Goal: Find specific page/section: Find specific page/section

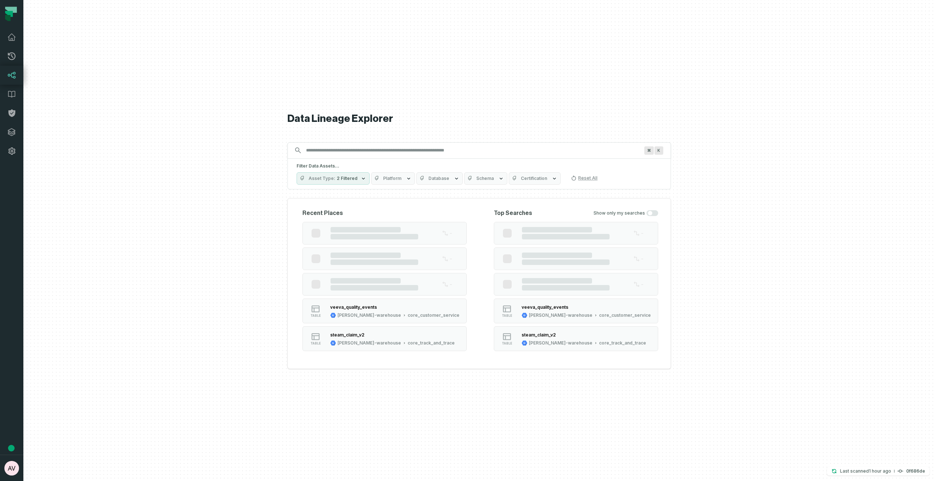
click at [377, 147] on input "Discovery Provider cmdk menu" at bounding box center [473, 151] width 342 height 12
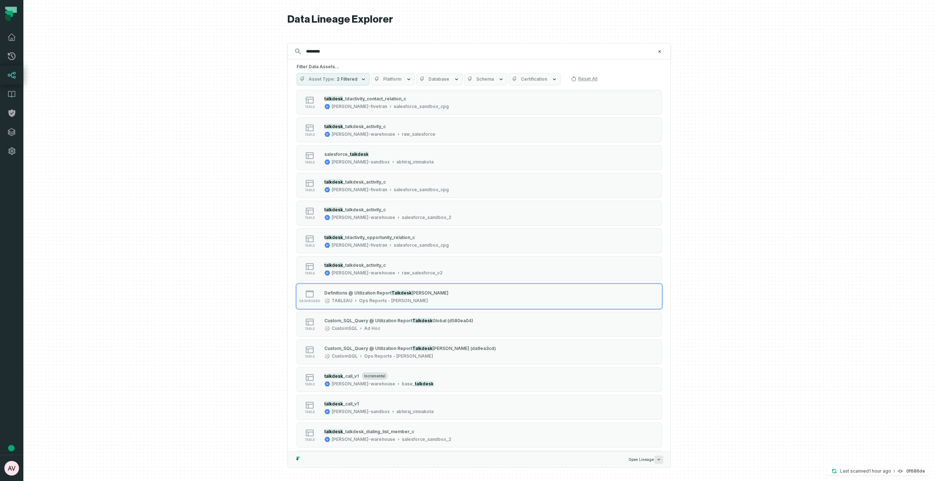
scroll to position [321, 0]
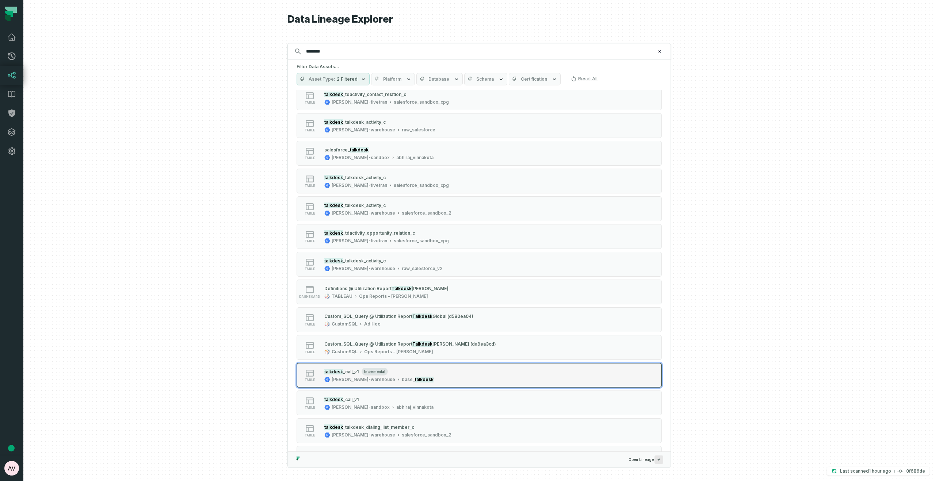
type input "********"
click at [500, 380] on button "table talkdesk _call_v1 incremental [PERSON_NAME]-warehouse ba se_ talkdesk" at bounding box center [478, 375] width 365 height 25
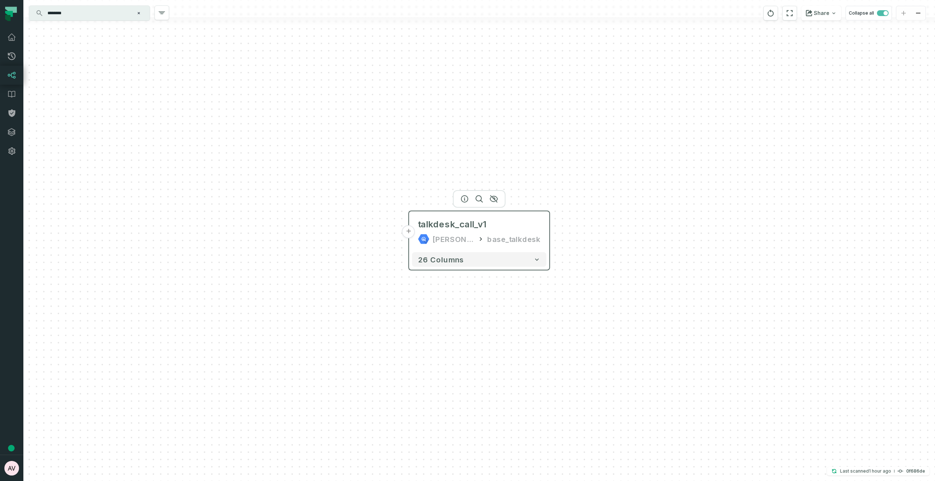
click at [544, 237] on div "talkdesk_call_v1 [PERSON_NAME]-warehouse base_talkdesk" at bounding box center [479, 231] width 134 height 35
click at [406, 230] on button "+" at bounding box center [408, 231] width 13 height 13
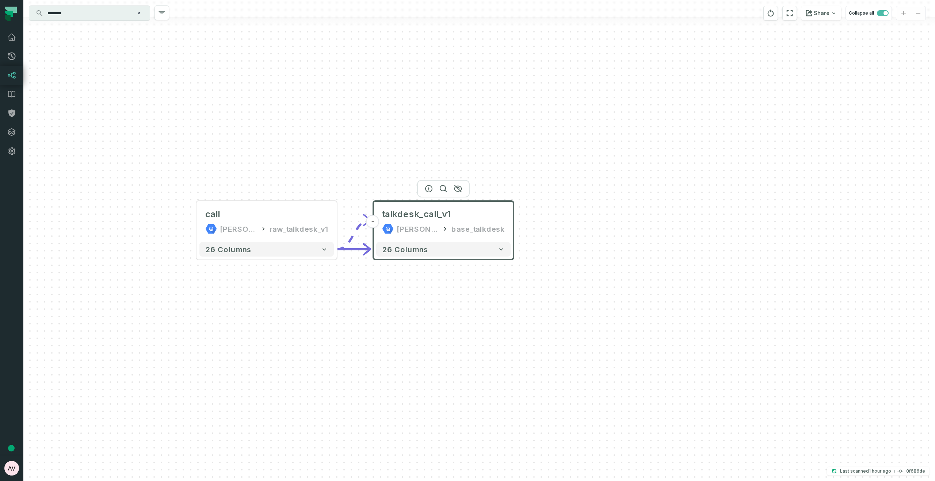
drag, startPoint x: 743, startPoint y: 306, endPoint x: 531, endPoint y: 285, distance: 212.4
click at [531, 285] on div "call [PERSON_NAME]-warehouse raw_talkdesk_v1 - 26 columns - talkdesk_call_v1 [P…" at bounding box center [478, 240] width 911 height 481
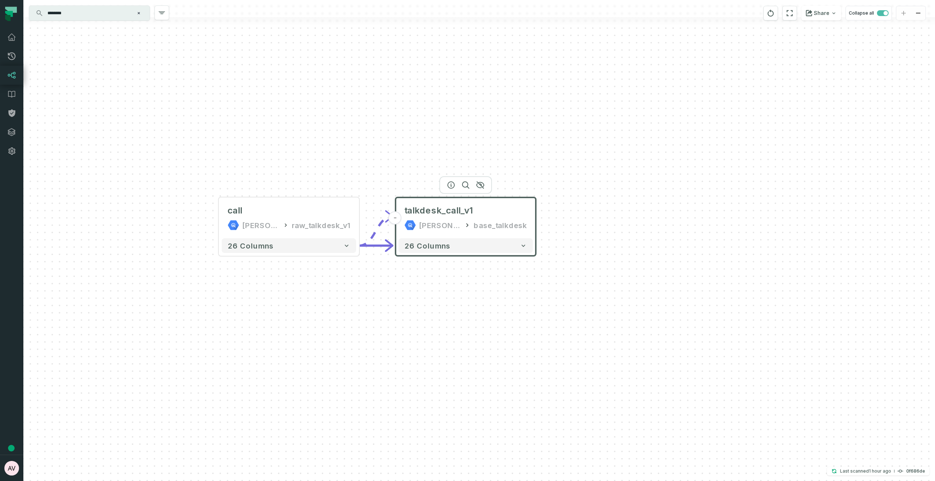
drag, startPoint x: 538, startPoint y: 292, endPoint x: 560, endPoint y: 290, distance: 21.6
click at [560, 290] on div "call [PERSON_NAME]-warehouse raw_talkdesk_v1 - 26 columns - talkdesk_call_v1 [P…" at bounding box center [478, 240] width 911 height 481
click at [111, 16] on input "********" at bounding box center [88, 13] width 91 height 12
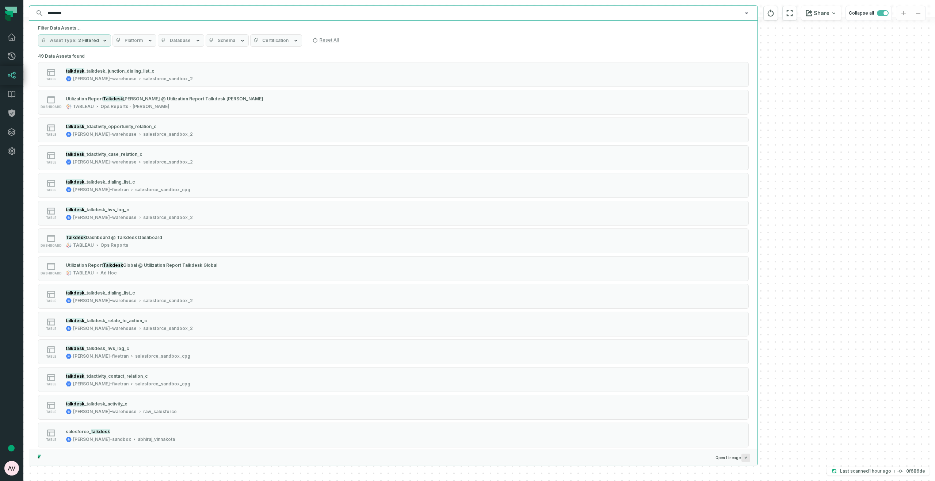
click at [111, 16] on input "********" at bounding box center [392, 13] width 699 height 12
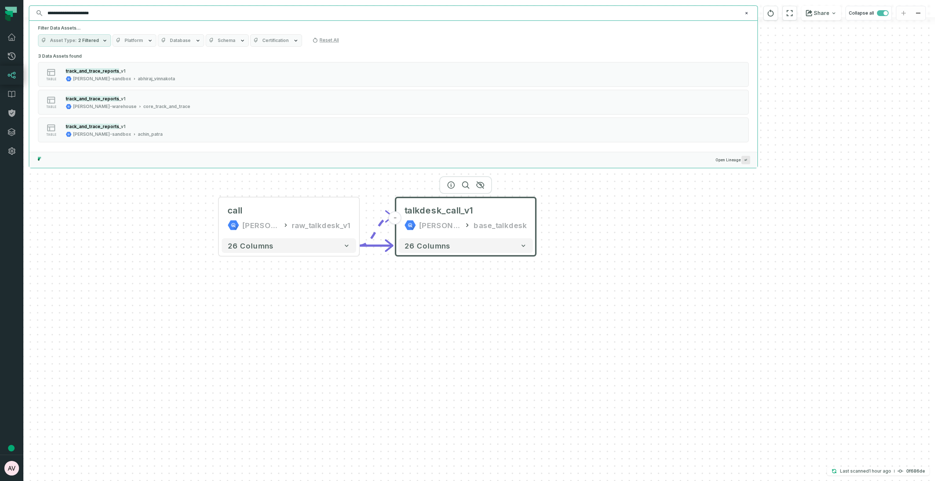
scroll to position [0, 0]
type input "**********"
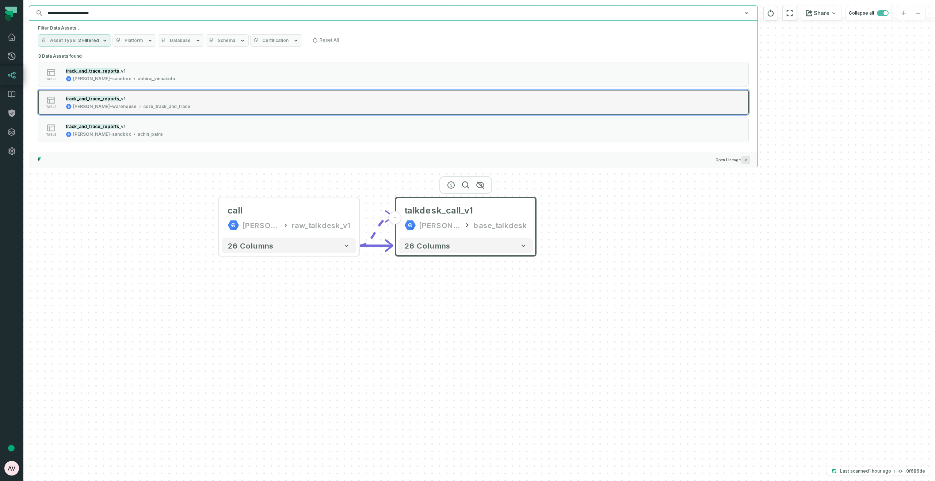
click at [143, 104] on div "core_track_and_trace" at bounding box center [166, 107] width 47 height 6
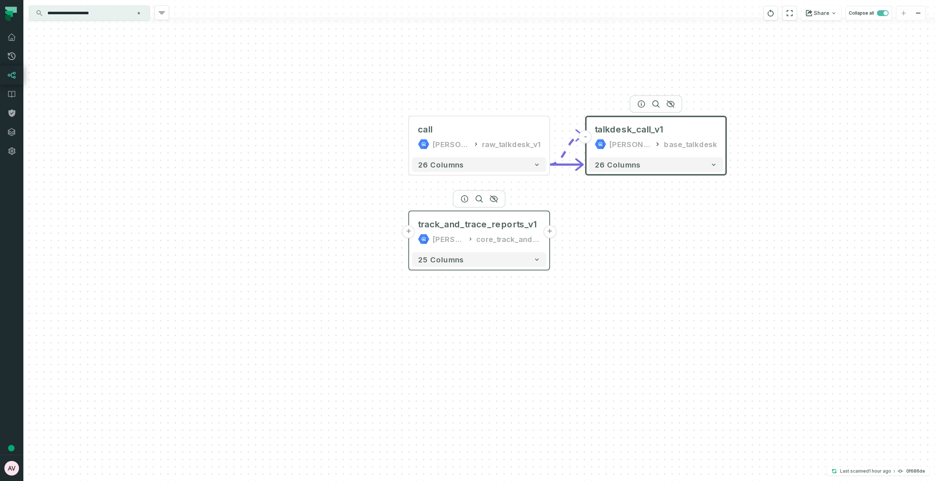
click at [548, 234] on button "+" at bounding box center [549, 231] width 13 height 13
click at [553, 230] on div "call [PERSON_NAME]-warehouse raw_talkdesk_v1 - 26 columns - talkdesk_call_v1 [P…" at bounding box center [478, 240] width 911 height 481
click at [548, 231] on button "+" at bounding box center [549, 231] width 13 height 13
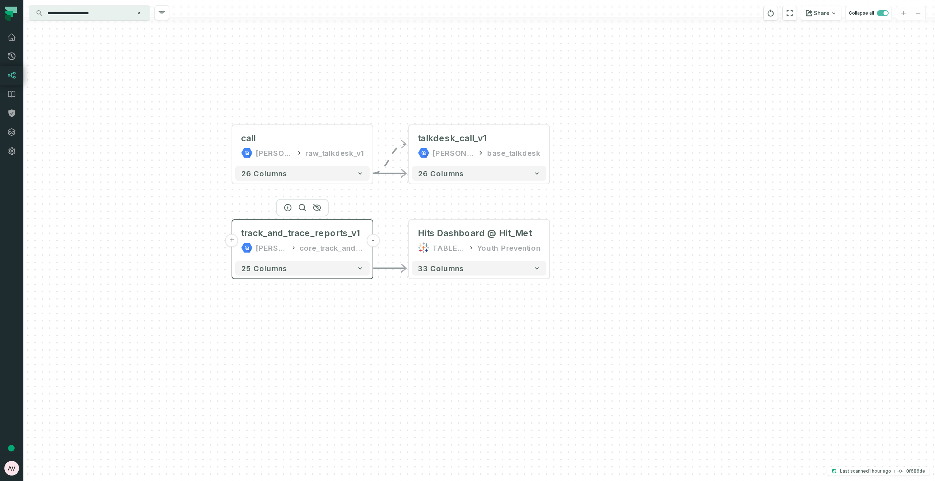
click at [234, 243] on button "+" at bounding box center [231, 240] width 13 height 13
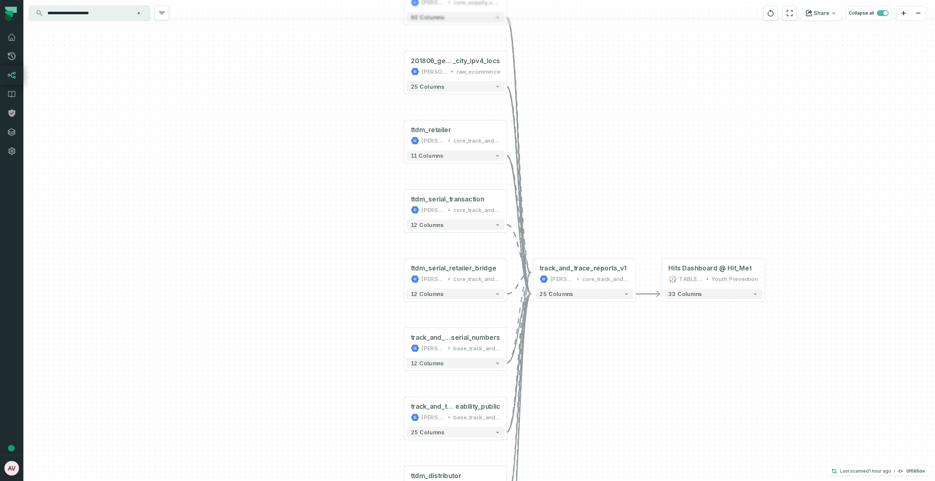
drag, startPoint x: 628, startPoint y: 204, endPoint x: 525, endPoint y: 174, distance: 107.1
click at [530, 151] on div "+ 3pl_shipments_v1 [PERSON_NAME]-warehouse core_supply_chain + 92 columns 20180…" at bounding box center [478, 240] width 911 height 481
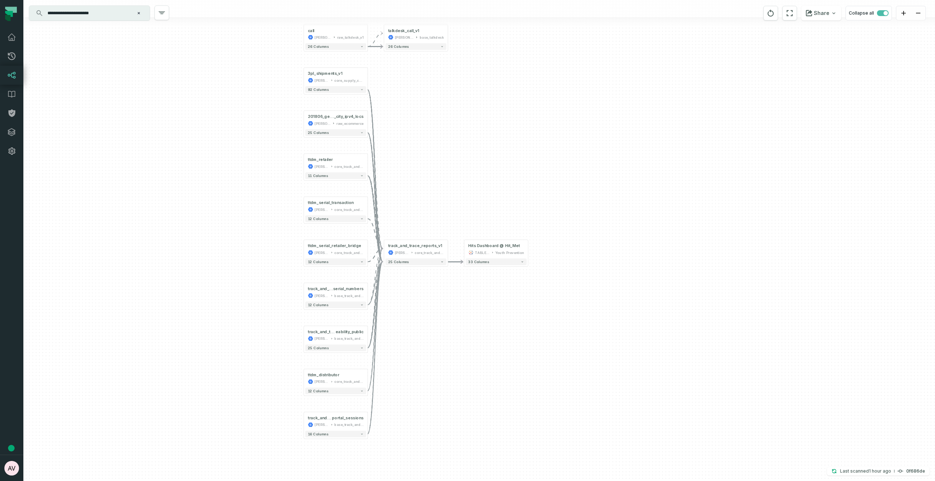
drag, startPoint x: 532, startPoint y: 164, endPoint x: 449, endPoint y: 179, distance: 83.8
click at [457, 177] on div "+ 3pl_shipments_v1 [PERSON_NAME]-warehouse core_supply_chain + 92 columns 20180…" at bounding box center [478, 240] width 911 height 481
click at [368, 77] on button "+" at bounding box center [368, 77] width 6 height 6
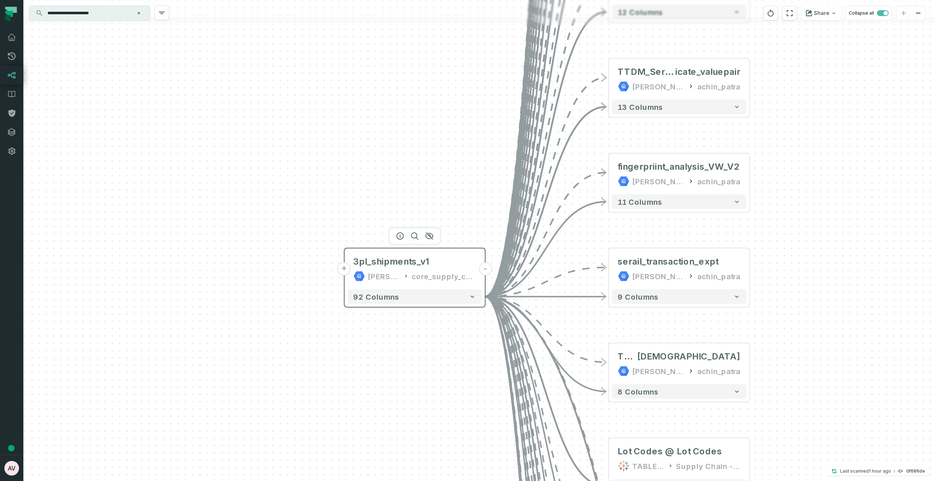
click at [487, 267] on button "-" at bounding box center [485, 269] width 13 height 13
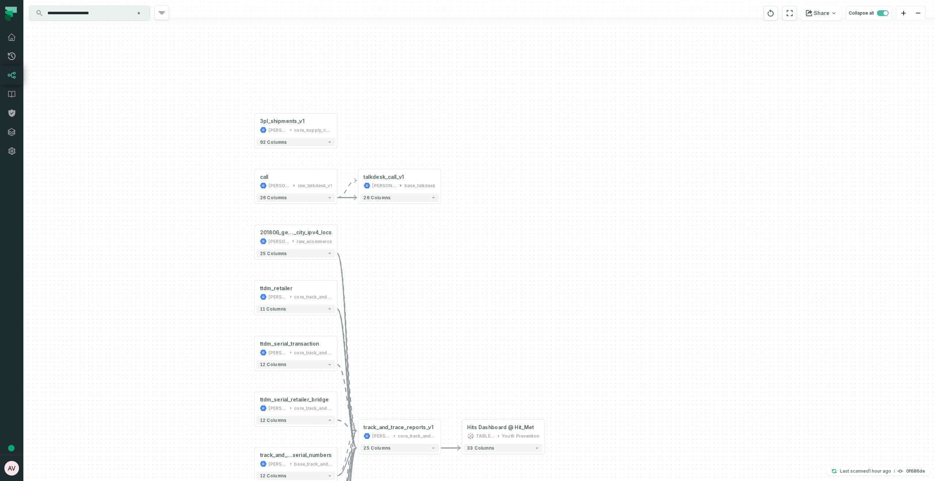
drag, startPoint x: 594, startPoint y: 250, endPoint x: 424, endPoint y: 83, distance: 238.0
click at [424, 83] on div "+ 3pl_shipments_v1 [PERSON_NAME]-warehouse core_supply_chain + 92 columns 20180…" at bounding box center [478, 240] width 911 height 481
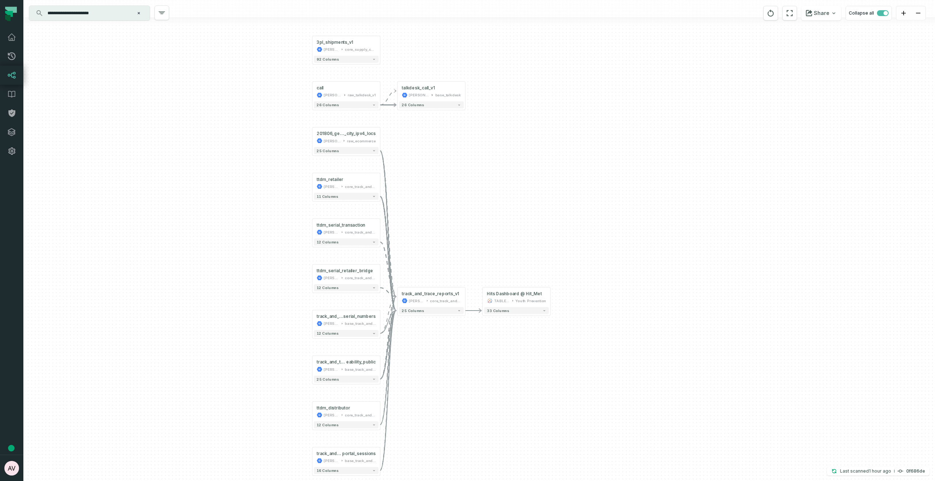
drag, startPoint x: 435, startPoint y: 331, endPoint x: 460, endPoint y: 228, distance: 105.9
click at [460, 228] on div "+ 3pl_shipments_v1 [PERSON_NAME]-warehouse core_supply_chain + 92 columns 20180…" at bounding box center [478, 240] width 911 height 481
click at [398, 300] on button "+" at bounding box center [397, 299] width 6 height 6
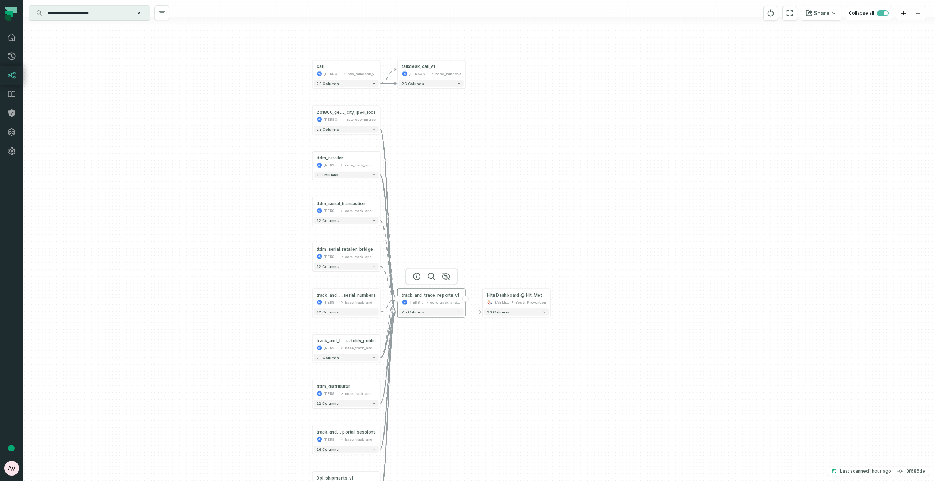
click at [398, 299] on button "-" at bounding box center [397, 299] width 6 height 6
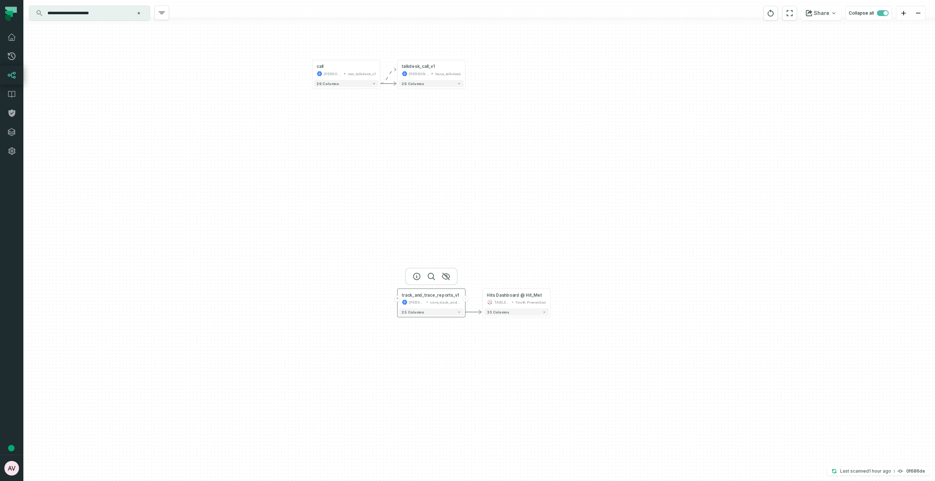
click at [398, 299] on button "+" at bounding box center [397, 299] width 6 height 6
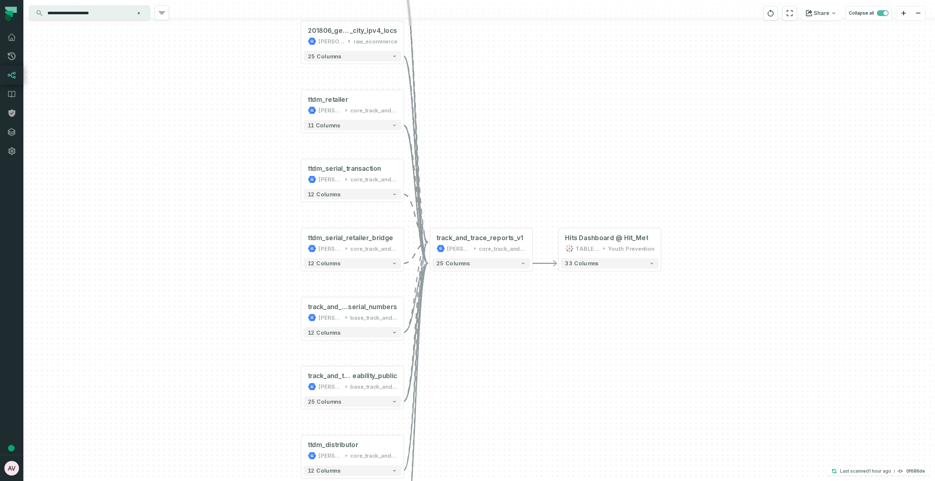
drag, startPoint x: 549, startPoint y: 176, endPoint x: 477, endPoint y: 198, distance: 75.4
click at [477, 198] on div "+ 3pl_shipments_v1 [PERSON_NAME]-warehouse core_supply_chain + 92 columns 20180…" at bounding box center [478, 240] width 911 height 481
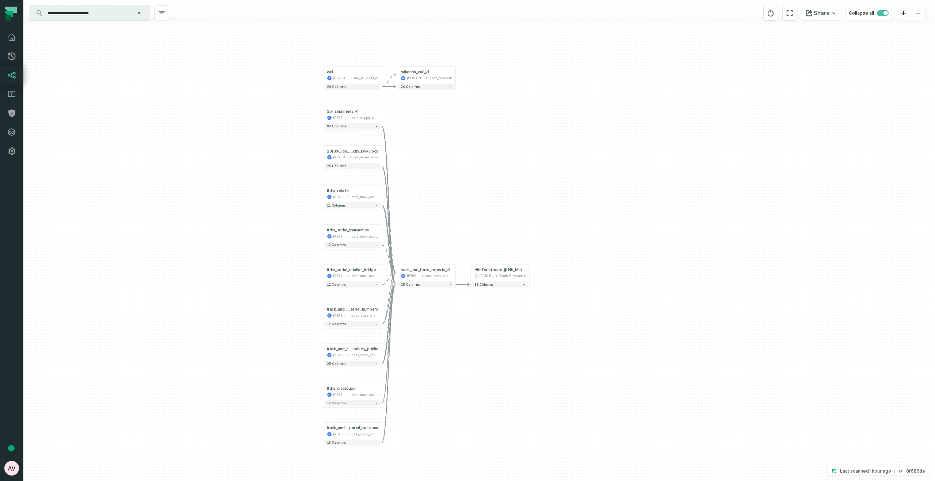
drag, startPoint x: 461, startPoint y: 194, endPoint x: 434, endPoint y: 203, distance: 28.4
click at [434, 203] on div "+ 3pl_shipments_v1 [PERSON_NAME]-warehouse core_supply_chain + 92 columns 20180…" at bounding box center [478, 240] width 911 height 481
click at [382, 194] on button "+" at bounding box center [381, 193] width 5 height 5
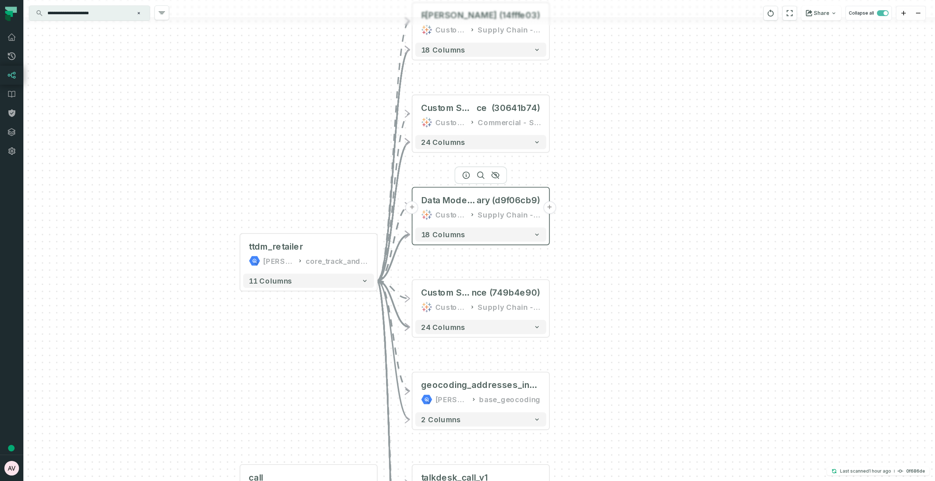
click at [551, 207] on button "+" at bounding box center [549, 207] width 13 height 13
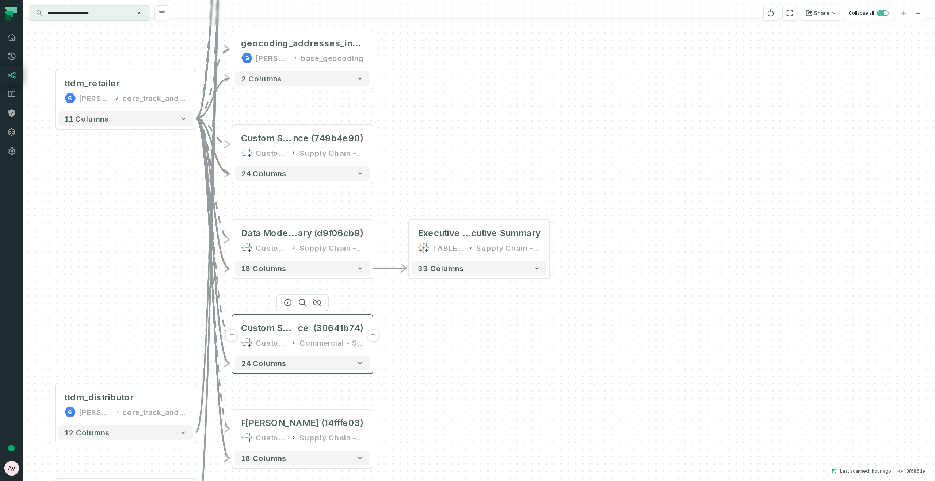
click at [372, 338] on button "+" at bounding box center [372, 335] width 13 height 13
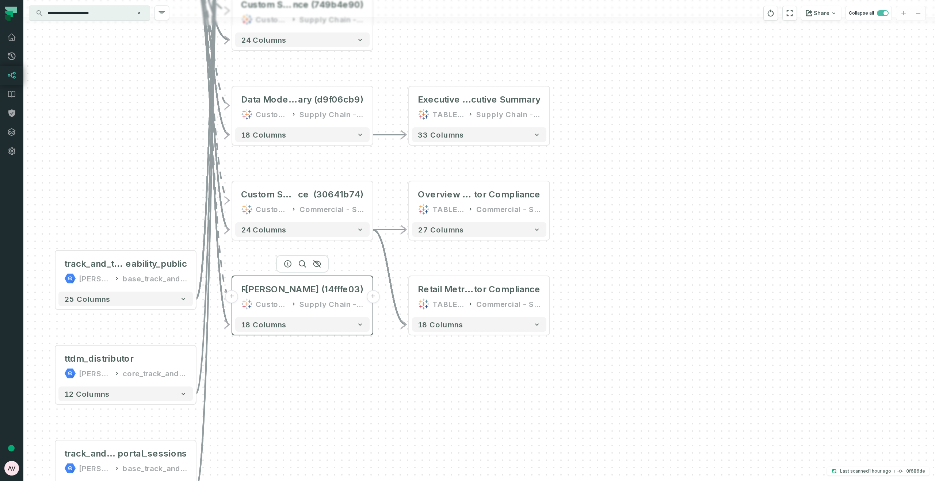
click at [373, 299] on button "+" at bounding box center [372, 296] width 13 height 13
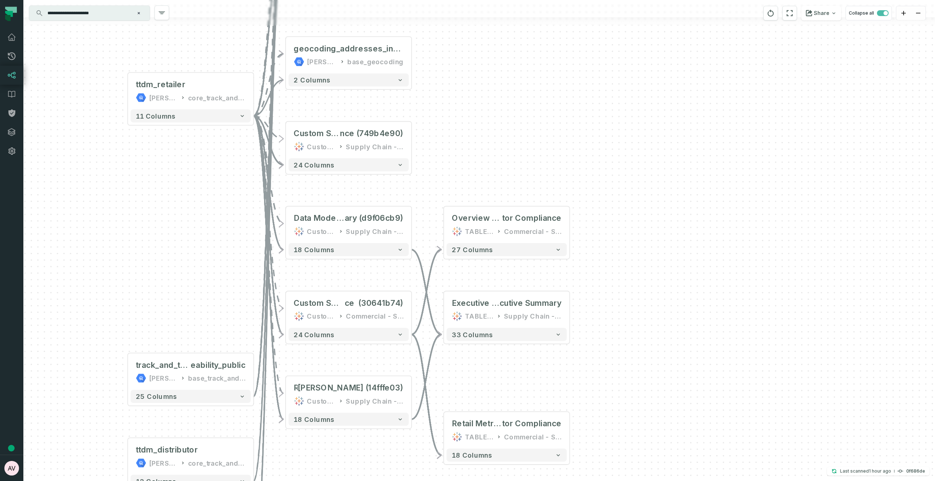
drag, startPoint x: 438, startPoint y: 276, endPoint x: 470, endPoint y: 376, distance: 105.7
click at [470, 376] on div "+ Overview @ T+T Distribu tor Compliance TABLEAU Commercial - Sandbox 27 column…" at bounding box center [478, 240] width 911 height 481
click at [411, 139] on button "+" at bounding box center [412, 141] width 12 height 12
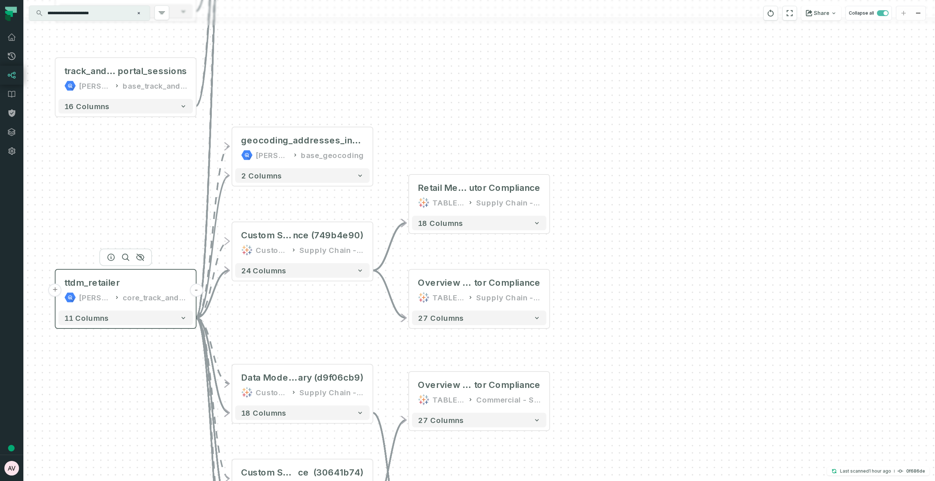
click at [198, 293] on button "-" at bounding box center [195, 290] width 13 height 13
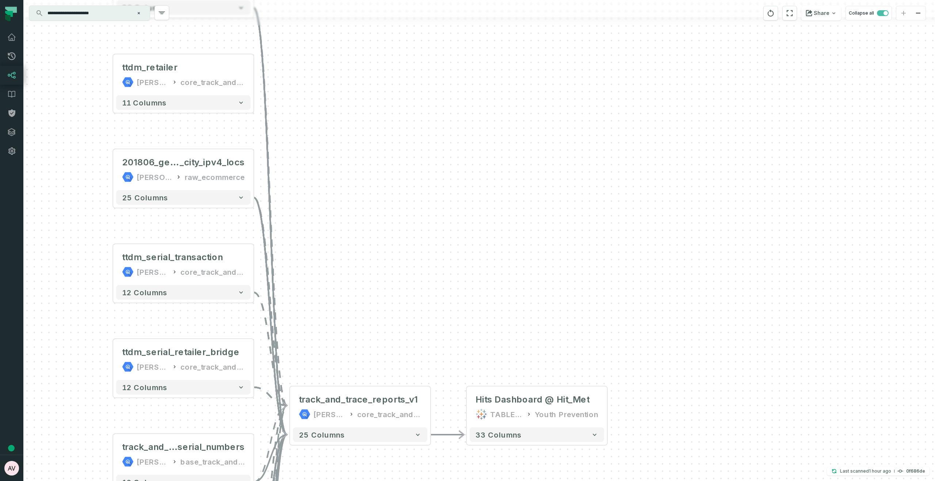
drag, startPoint x: 345, startPoint y: 337, endPoint x: 422, endPoint y: 193, distance: 162.8
click at [403, 120] on div "+ Retail Metrics @ T+T Distrib utor Compliance TABLEAU Supply Chain - Sandbox 1…" at bounding box center [478, 240] width 911 height 481
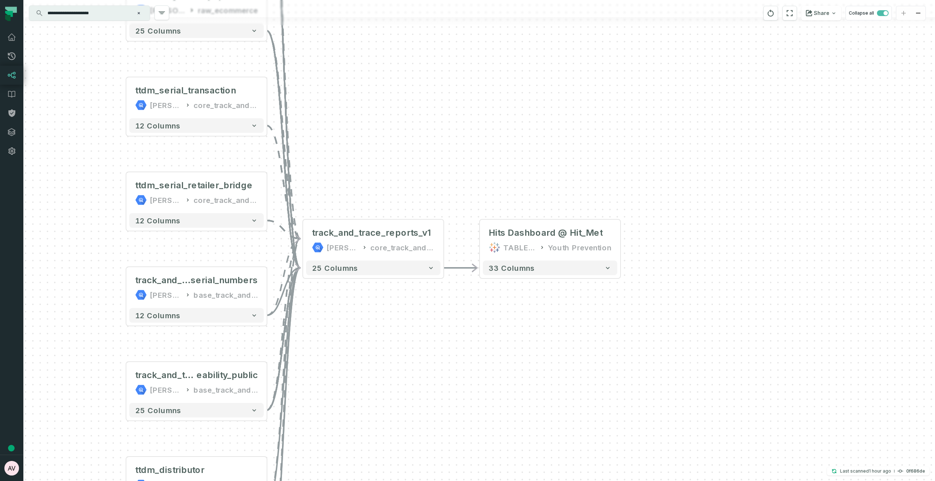
drag, startPoint x: 414, startPoint y: 307, endPoint x: 425, endPoint y: 158, distance: 149.0
click at [425, 158] on div "+ Retail Metrics @ T+T Distrib utor Compliance TABLEAU Supply Chain - Sandbox 1…" at bounding box center [478, 240] width 911 height 481
click at [442, 241] on button "-" at bounding box center [443, 240] width 13 height 13
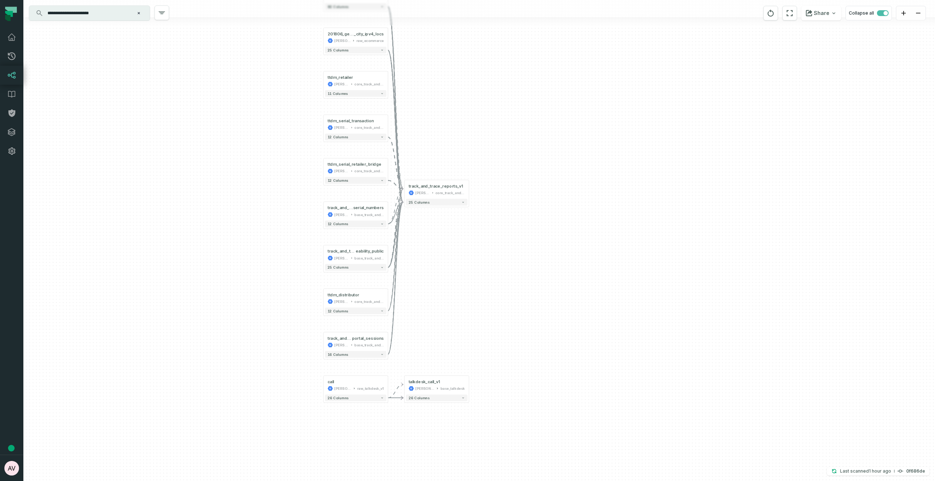
drag, startPoint x: 352, startPoint y: 307, endPoint x: 428, endPoint y: 222, distance: 114.1
click at [428, 222] on div "+ Retail Metrics @ T+T Distrib utor Compliance TABLEAU Supply Chain - Sandbox 1…" at bounding box center [478, 240] width 911 height 481
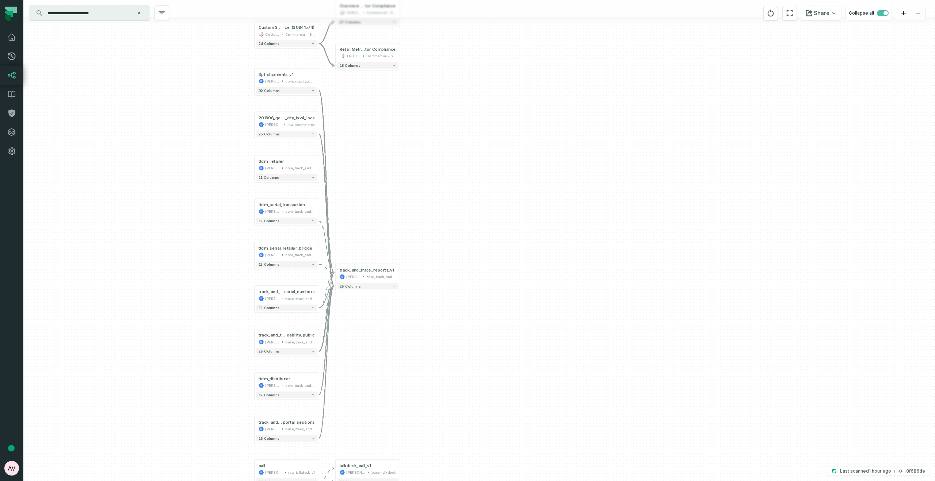
drag, startPoint x: 440, startPoint y: 231, endPoint x: 371, endPoint y: 302, distance: 98.9
click at [371, 302] on div "+ Retail Metrics @ T+T Distrib utor Compliance TABLEAU Supply Chain - Sandbox 1…" at bounding box center [478, 240] width 911 height 481
click at [319, 210] on button "+" at bounding box center [319, 208] width 6 height 6
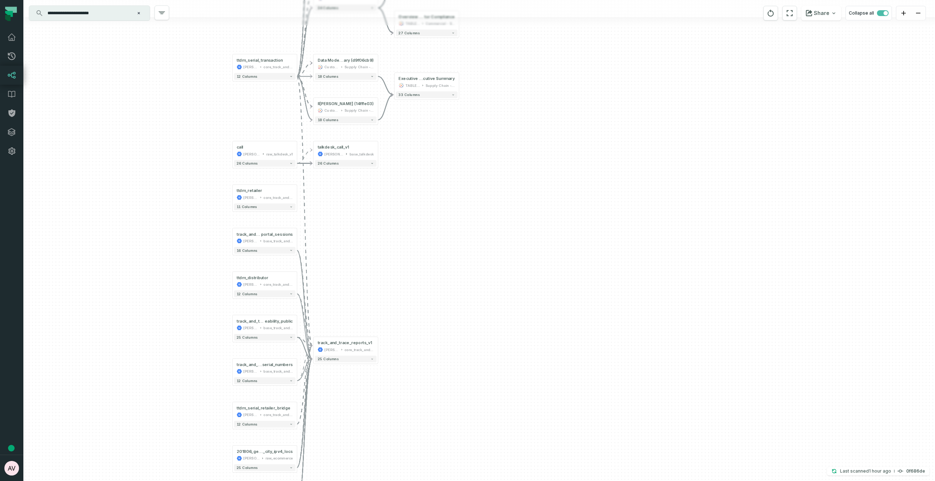
drag, startPoint x: 429, startPoint y: 306, endPoint x: 405, endPoint y: 158, distance: 149.2
click at [405, 158] on div "+ Retail Metrics @ T+T Distrib utor Compliance TABLEAU Supply Chain - Sandbox 1…" at bounding box center [478, 240] width 911 height 481
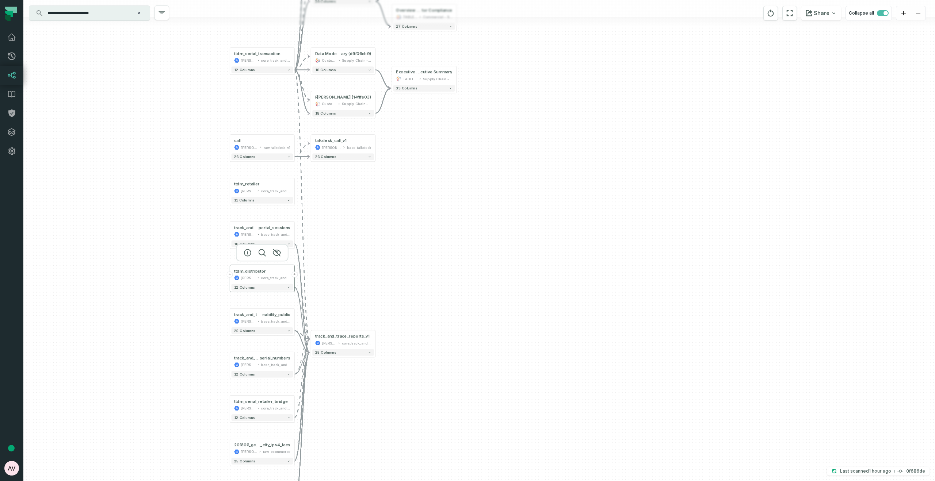
click at [295, 275] on button "+" at bounding box center [294, 275] width 6 height 6
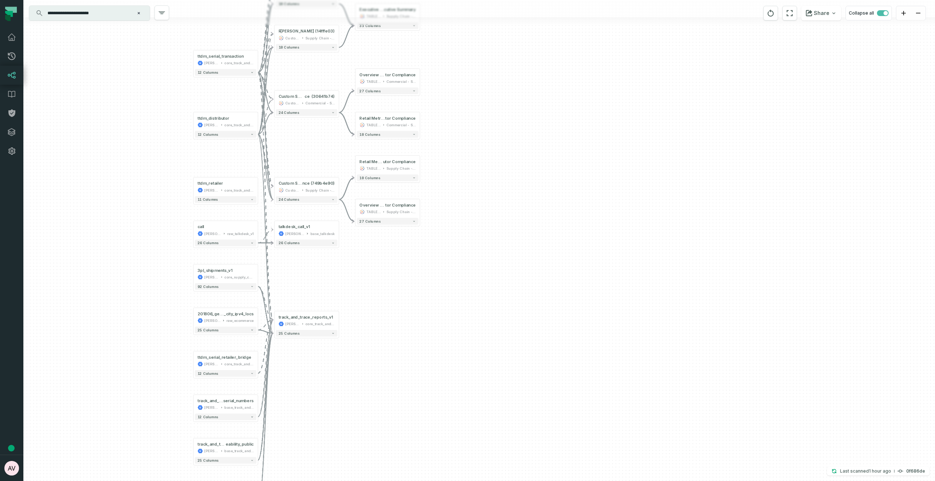
drag, startPoint x: 509, startPoint y: 279, endPoint x: 497, endPoint y: 202, distance: 78.0
click at [497, 202] on div "+ Retail Metrics @ T+T Distrib utor Compliance TABLEAU Supply Chain - Sandbox 1…" at bounding box center [478, 240] width 911 height 481
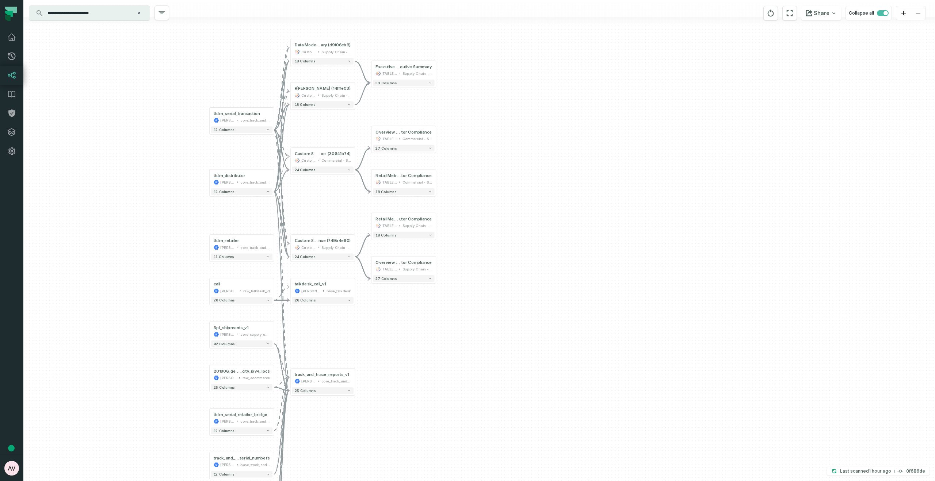
drag, startPoint x: 497, startPoint y: 217, endPoint x: 511, endPoint y: 262, distance: 47.7
click at [511, 262] on div "+ Retail Metrics @ T+T Distrib utor Compliance TABLEAU Supply Chain - Sandbox 1…" at bounding box center [478, 240] width 911 height 481
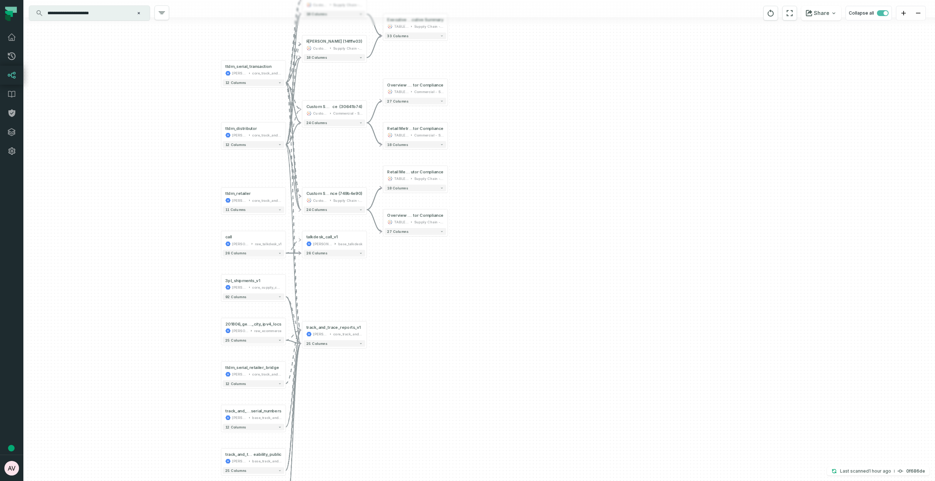
drag, startPoint x: 364, startPoint y: 334, endPoint x: 379, endPoint y: 270, distance: 65.3
click at [379, 270] on div "+ Retail Metrics @ T+T Distrib utor Compliance TABLEAU Supply Chain - Sandbox 1…" at bounding box center [478, 240] width 911 height 481
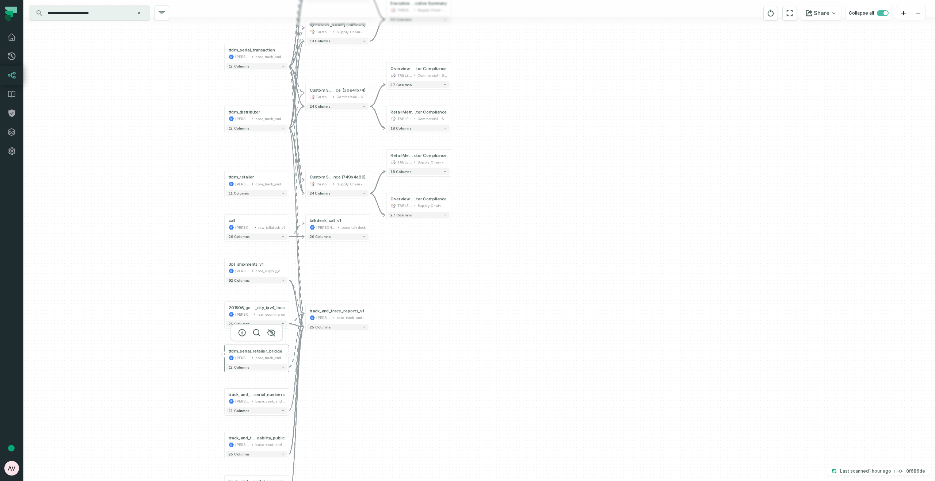
click at [288, 355] on button "+" at bounding box center [289, 355] width 6 height 6
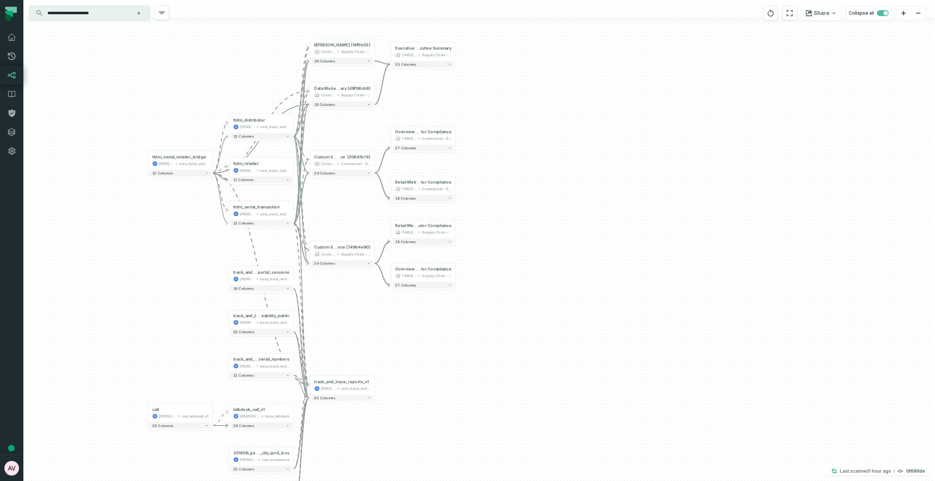
drag, startPoint x: 667, startPoint y: 317, endPoint x: 595, endPoint y: 128, distance: 202.3
click at [595, 128] on div "+ Retail Metrics @ T+T Distrib utor Compliance TABLEAU Supply Chain - Sandbox 1…" at bounding box center [478, 240] width 911 height 481
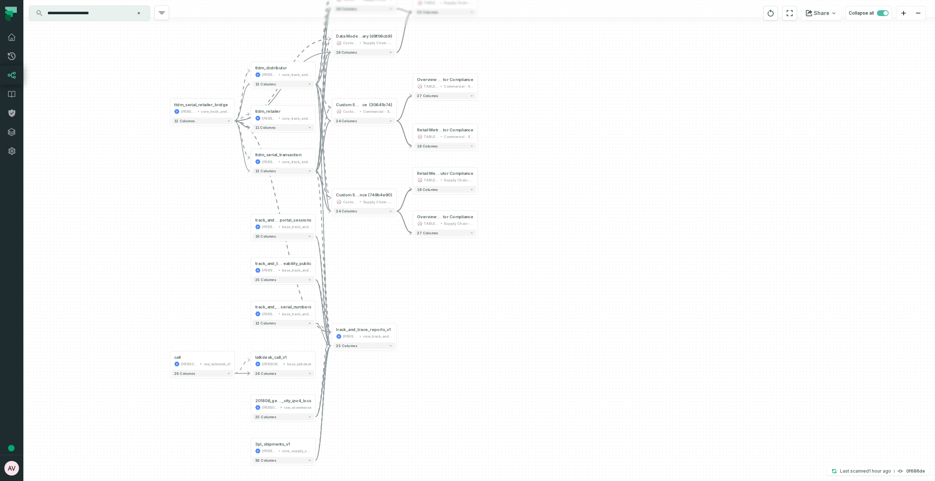
drag, startPoint x: 563, startPoint y: 225, endPoint x: 594, endPoint y: 200, distance: 40.0
click at [585, 173] on div "+ Retail Metrics @ T+T Distrib utor Compliance TABLEAU Supply Chain - Sandbox 1…" at bounding box center [478, 240] width 911 height 481
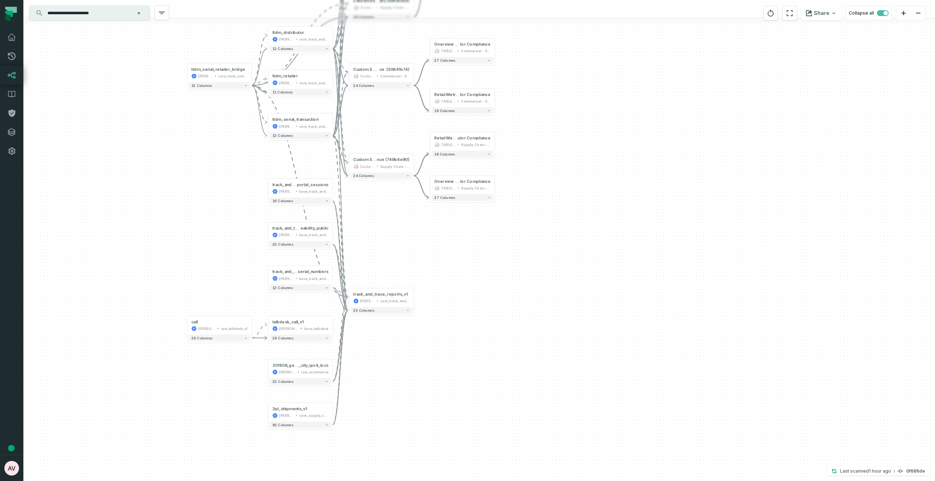
drag, startPoint x: 376, startPoint y: 396, endPoint x: 391, endPoint y: 369, distance: 30.4
click at [391, 369] on div "+ Retail Metrics @ T+T Distrib utor Compliance TABLEAU Supply Chain - Sandbox 1…" at bounding box center [478, 240] width 911 height 481
click at [331, 277] on button "+" at bounding box center [333, 275] width 6 height 6
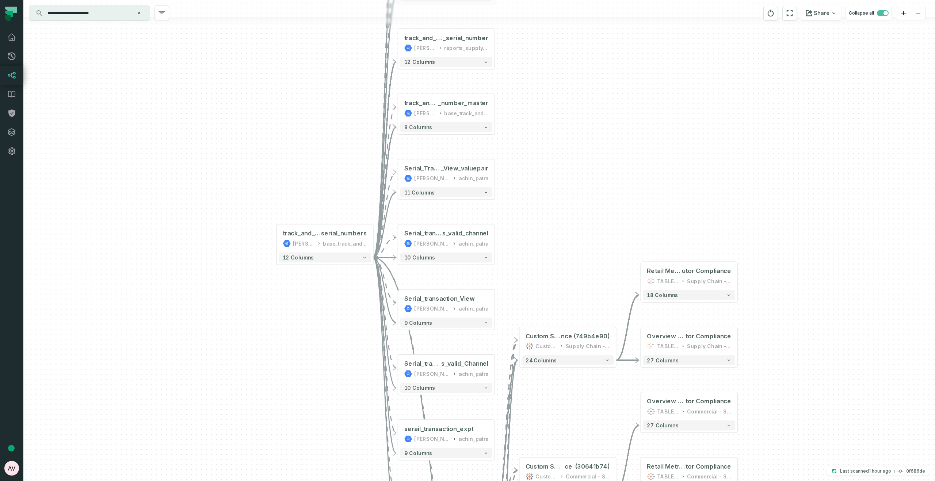
drag, startPoint x: 327, startPoint y: 391, endPoint x: 291, endPoint y: 243, distance: 152.5
click at [291, 243] on div "+ serial_view_with_is_valid [PERSON_NAME]-sandbox achin_patra 9 columns + Porta…" at bounding box center [478, 240] width 911 height 481
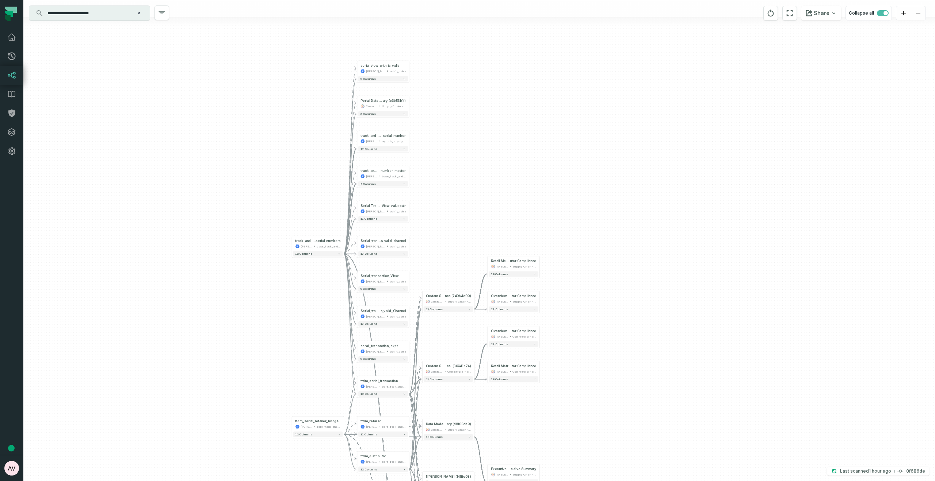
drag, startPoint x: 321, startPoint y: 420, endPoint x: 295, endPoint y: 244, distance: 177.8
click at [295, 244] on div "+ serial_view_with_is_valid [PERSON_NAME]-sandbox achin_patra 9 columns + Porta…" at bounding box center [478, 240] width 911 height 481
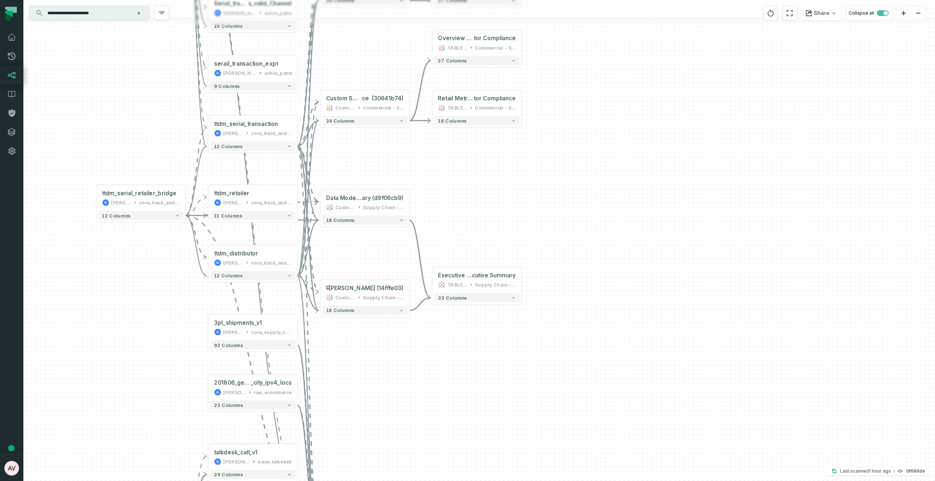
drag, startPoint x: 533, startPoint y: 369, endPoint x: 510, endPoint y: 256, distance: 115.0
click at [499, 244] on div "+ serial_view_with_is_valid [PERSON_NAME]-sandbox achin_patra 9 columns + Porta…" at bounding box center [478, 240] width 911 height 481
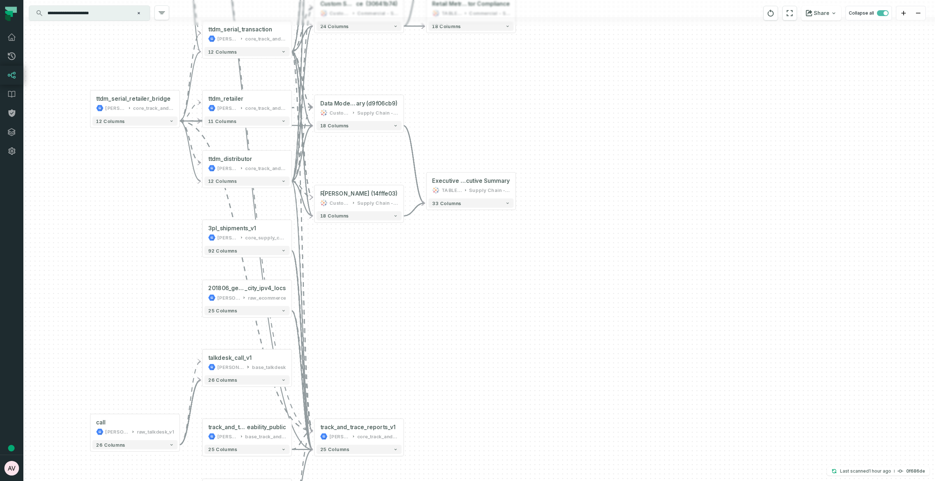
drag, startPoint x: 511, startPoint y: 403, endPoint x: 507, endPoint y: 310, distance: 93.2
click at [505, 305] on div "+ serial_view_with_is_valid [PERSON_NAME]-sandbox achin_patra 9 columns + Porta…" at bounding box center [478, 240] width 911 height 481
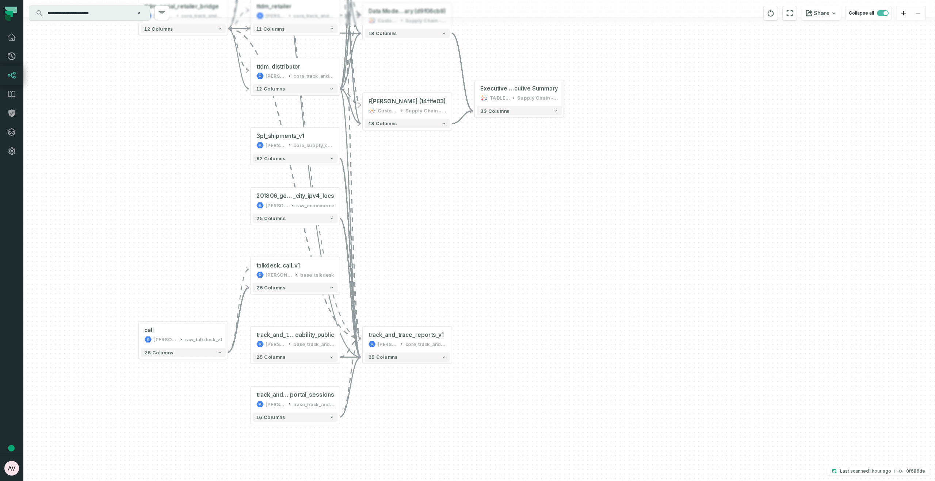
drag, startPoint x: 410, startPoint y: 381, endPoint x: 468, endPoint y: 279, distance: 117.2
click at [468, 279] on div "+ serial_view_with_is_valid [PERSON_NAME]-sandbox achin_patra 9 columns + Porta…" at bounding box center [478, 240] width 911 height 481
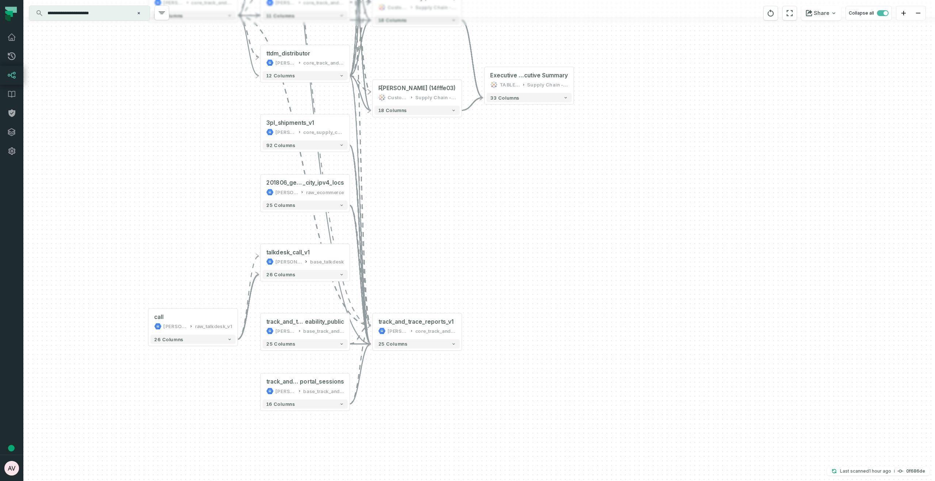
click at [578, 260] on div "+ serial_view_with_is_valid [PERSON_NAME]-sandbox achin_patra 9 columns + Porta…" at bounding box center [478, 240] width 911 height 481
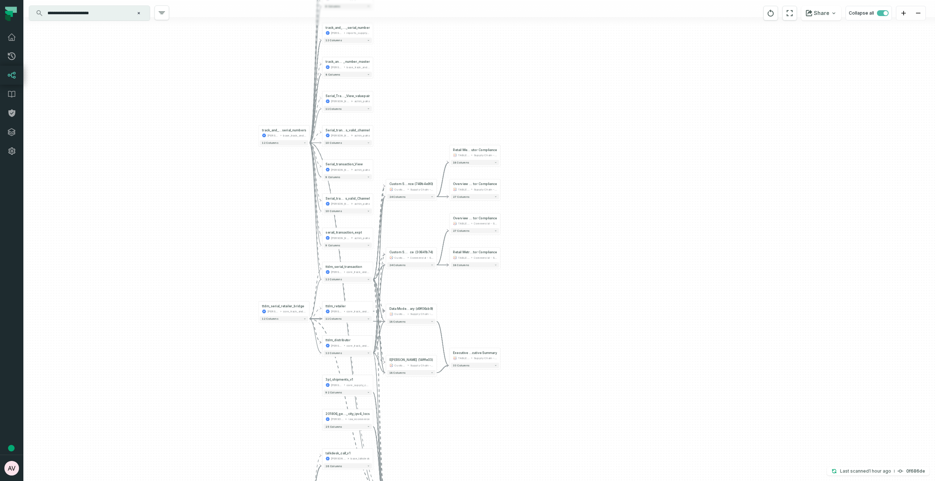
drag, startPoint x: 443, startPoint y: 266, endPoint x: 432, endPoint y: 448, distance: 182.9
click at [432, 448] on div "+ serial_view_with_is_valid [PERSON_NAME]-sandbox achin_patra 9 columns + Porta…" at bounding box center [478, 240] width 911 height 481
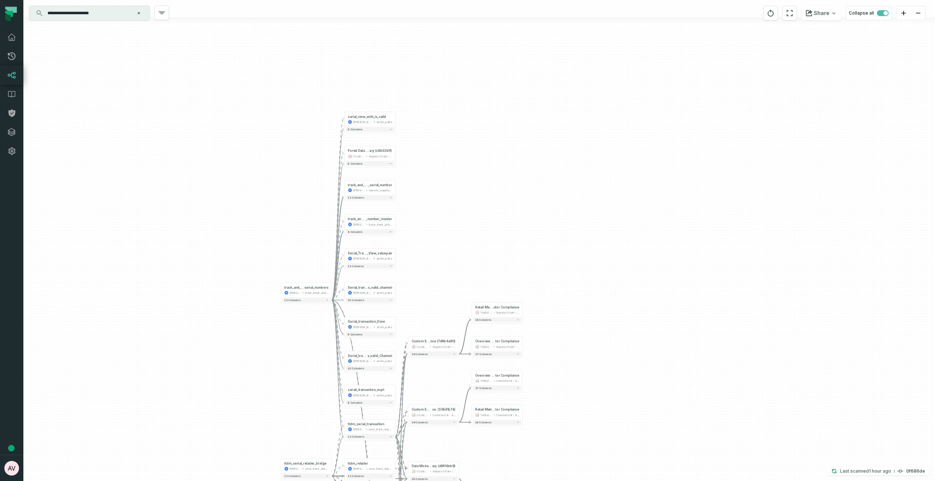
drag, startPoint x: 476, startPoint y: 300, endPoint x: 444, endPoint y: 201, distance: 104.6
click at [499, 454] on div "+ serial_view_with_is_valid [PERSON_NAME]-sandbox achin_patra 9 columns + Porta…" at bounding box center [478, 240] width 911 height 481
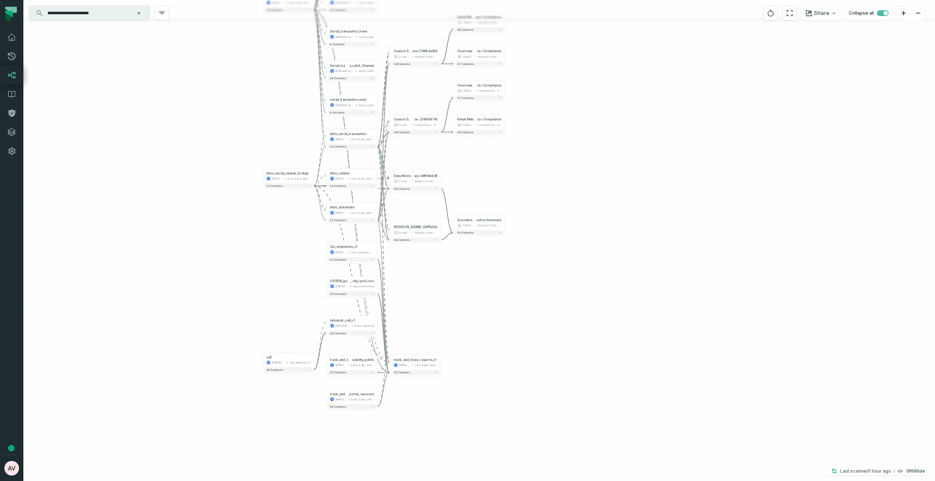
drag, startPoint x: 300, startPoint y: 281, endPoint x: 303, endPoint y: 71, distance: 210.3
click at [303, 71] on div "+ serial_view_with_is_valid [PERSON_NAME]-sandbox achin_patra 9 columns + Porta…" at bounding box center [478, 240] width 911 height 481
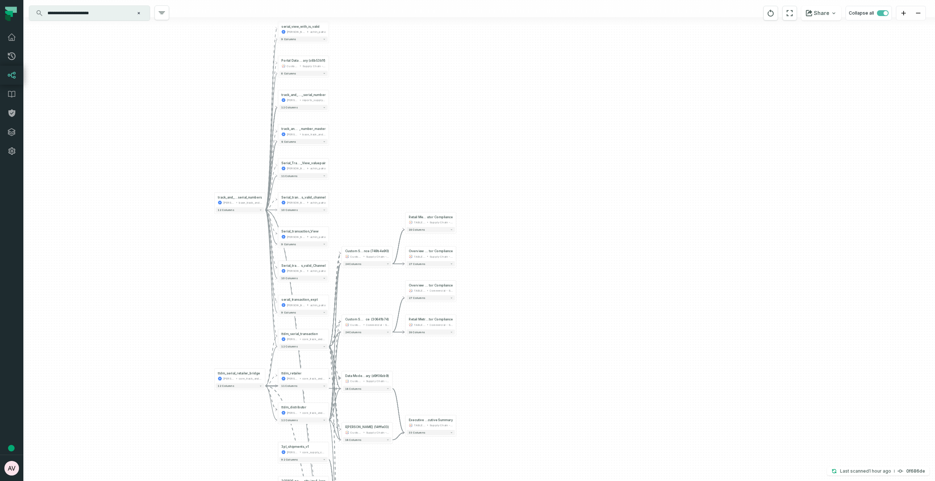
drag, startPoint x: 275, startPoint y: 114, endPoint x: 227, endPoint y: 314, distance: 205.9
click at [227, 314] on div "+ serial_view_with_is_valid [PERSON_NAME]-sandbox achin_patra 9 columns + Porta…" at bounding box center [478, 240] width 911 height 481
click at [227, 317] on div "+ serial_view_with_is_valid [PERSON_NAME]-sandbox achin_patra 9 columns + Porta…" at bounding box center [478, 240] width 911 height 481
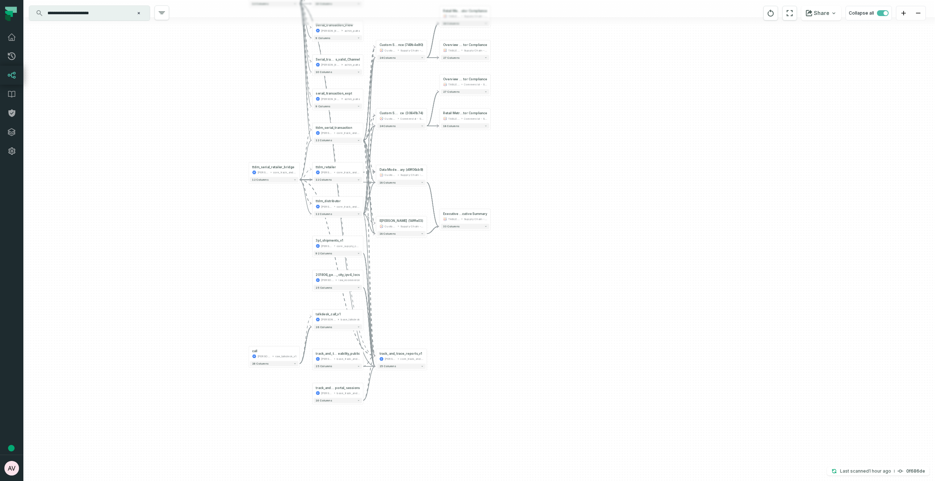
drag, startPoint x: 227, startPoint y: 317, endPoint x: 260, endPoint y: 108, distance: 212.2
click at [260, 108] on div "+ serial_view_with_is_valid [PERSON_NAME]-sandbox achin_patra 9 columns + Porta…" at bounding box center [478, 240] width 911 height 481
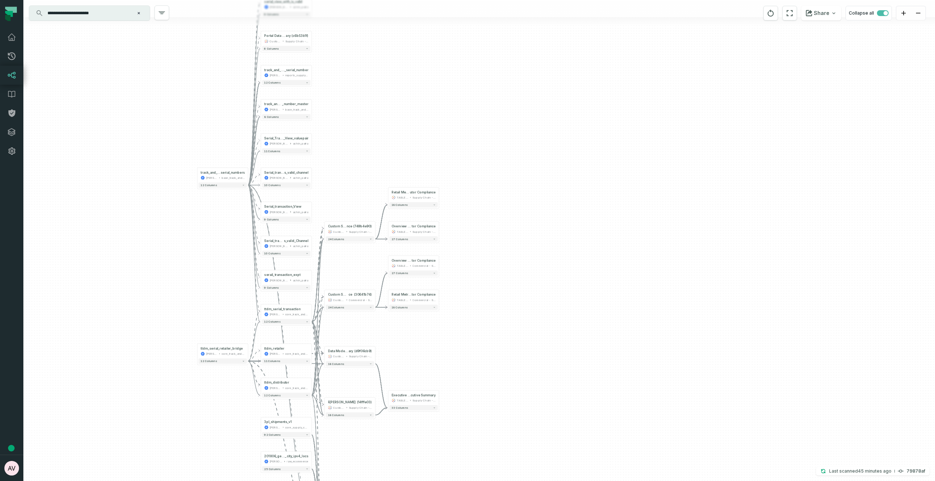
drag, startPoint x: 522, startPoint y: 159, endPoint x: 472, endPoint y: 340, distance: 188.0
click at [472, 340] on div "+ serial_view_with_is_valid [PERSON_NAME]-sandbox achin_patra 9 columns + Porta…" at bounding box center [478, 240] width 911 height 481
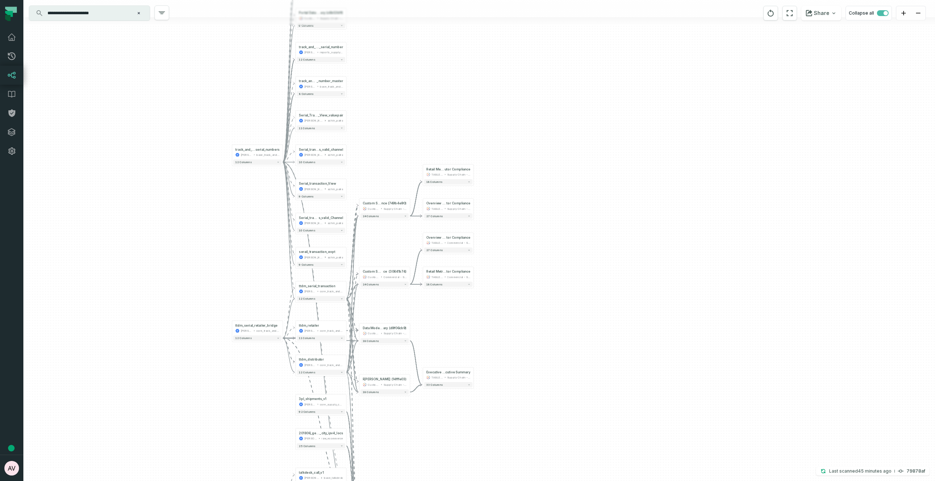
drag, startPoint x: 472, startPoint y: 340, endPoint x: 507, endPoint y: 317, distance: 41.6
click at [507, 317] on div "+ serial_view_with_is_valid [PERSON_NAME]-sandbox achin_patra 9 columns + Porta…" at bounding box center [478, 240] width 911 height 481
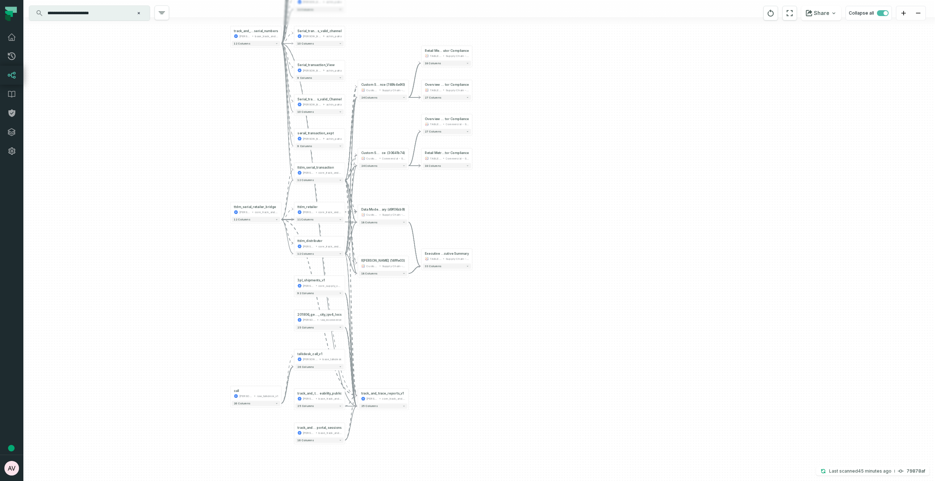
drag, startPoint x: 498, startPoint y: 315, endPoint x: 496, endPoint y: 196, distance: 118.7
click at [496, 196] on div "+ serial_view_with_is_valid [PERSON_NAME]-sandbox achin_patra 9 columns + Porta…" at bounding box center [478, 240] width 911 height 481
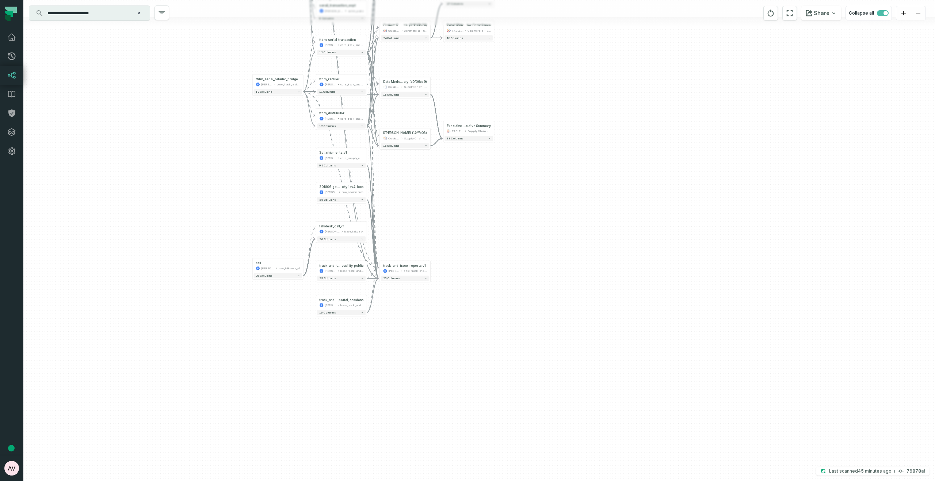
drag, startPoint x: 476, startPoint y: 330, endPoint x: 417, endPoint y: 284, distance: 75.2
click at [498, 203] on div "+ serial_view_with_is_valid [PERSON_NAME]-sandbox achin_patra 9 columns + Porta…" at bounding box center [478, 240] width 911 height 481
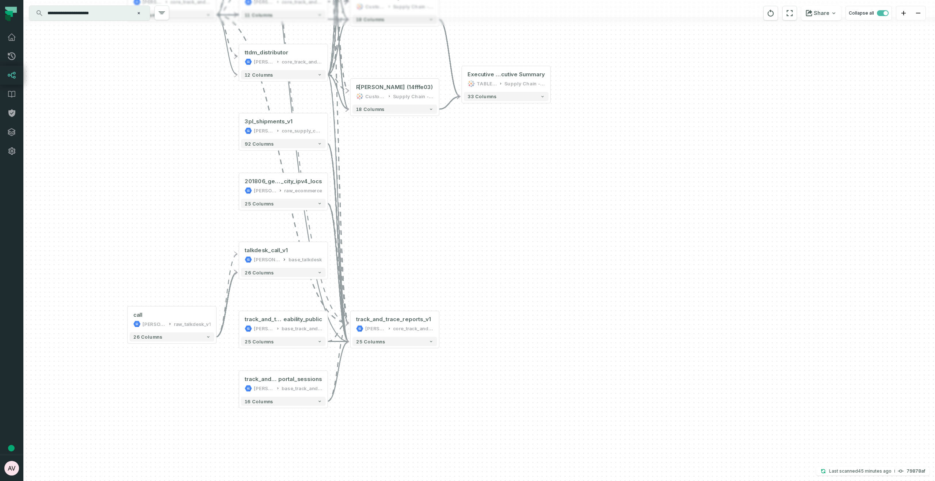
drag, startPoint x: 508, startPoint y: 231, endPoint x: 459, endPoint y: 206, distance: 55.0
click at [459, 206] on div "+ serial_view_with_is_valid [PERSON_NAME]-sandbox achin_patra 9 columns + Porta…" at bounding box center [478, 240] width 911 height 481
